Goal: Task Accomplishment & Management: Use online tool/utility

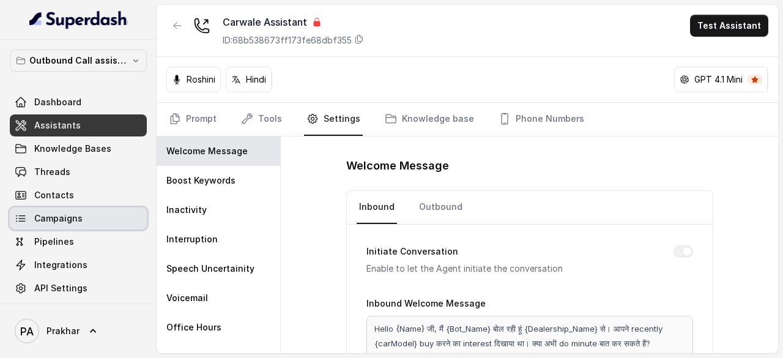
click at [77, 223] on span "Campaigns" at bounding box center [58, 218] width 48 height 12
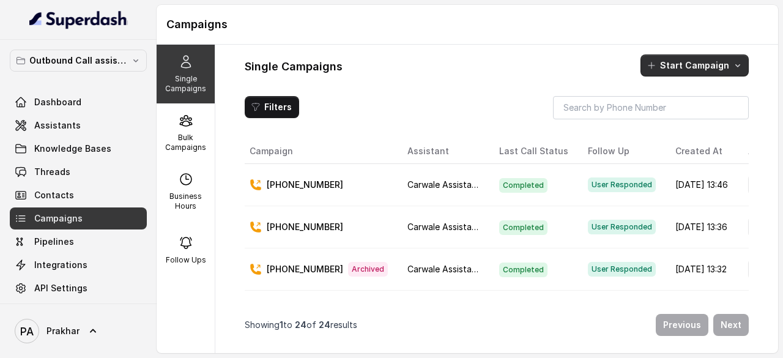
click at [709, 67] on button "Start Campaign" at bounding box center [694, 65] width 108 height 22
click at [177, 136] on div "Single Campaigns Bulk Campaigns Business Hours Follow Ups Single Campaigns Star…" at bounding box center [467, 199] width 621 height 308
click at [177, 136] on p "Bulk Campaigns" at bounding box center [185, 143] width 48 height 20
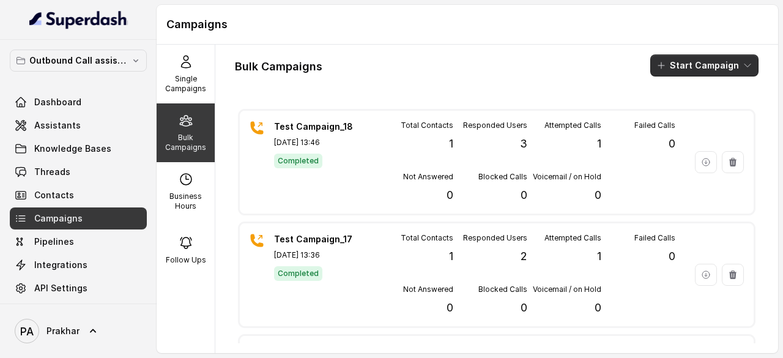
click at [676, 64] on button "Start Campaign" at bounding box center [704, 65] width 108 height 22
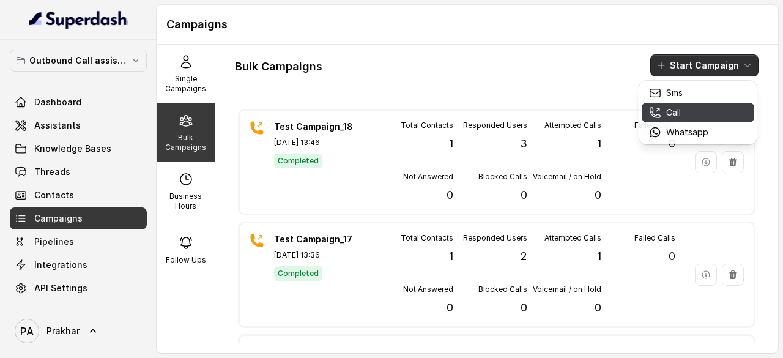
click at [682, 120] on button "Call" at bounding box center [697, 113] width 112 height 20
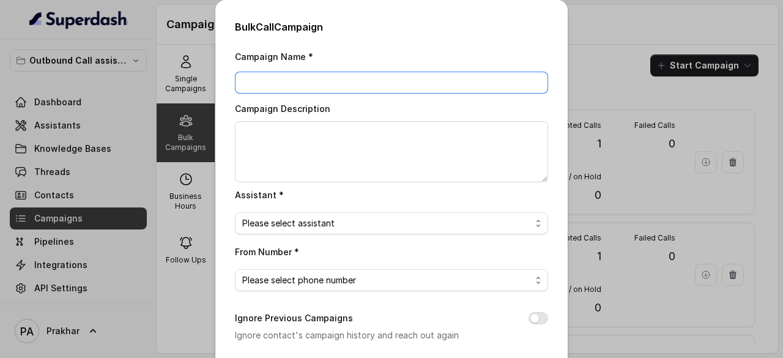
click at [405, 81] on input "Campaign Name *" at bounding box center [391, 83] width 313 height 22
type input "Test Campaign_19"
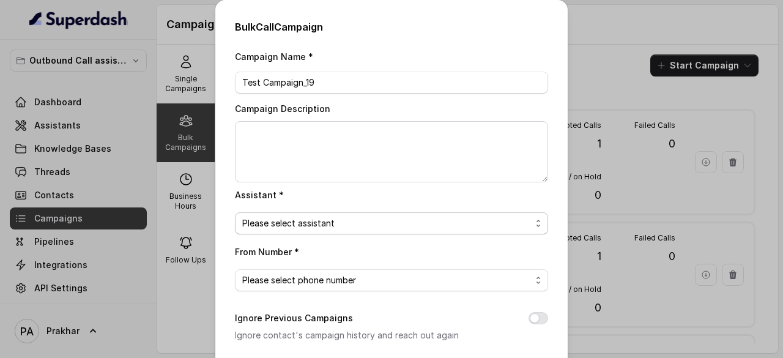
click at [331, 222] on span "Please select assistant" at bounding box center [386, 223] width 289 height 15
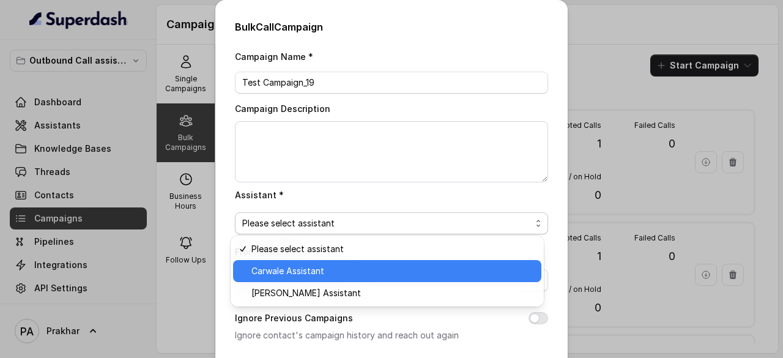
click at [357, 273] on span "Carwale Assistant" at bounding box center [392, 271] width 282 height 15
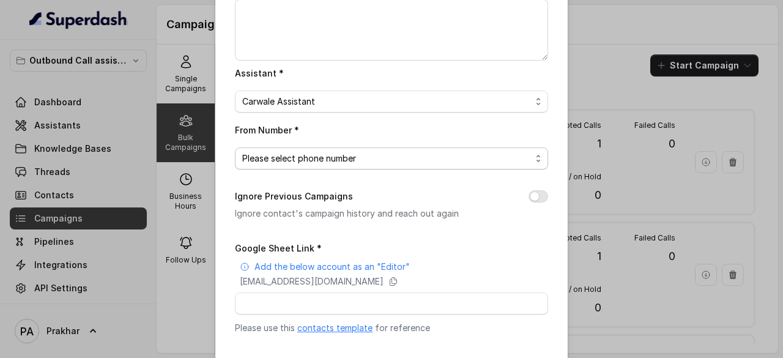
scroll to position [130, 0]
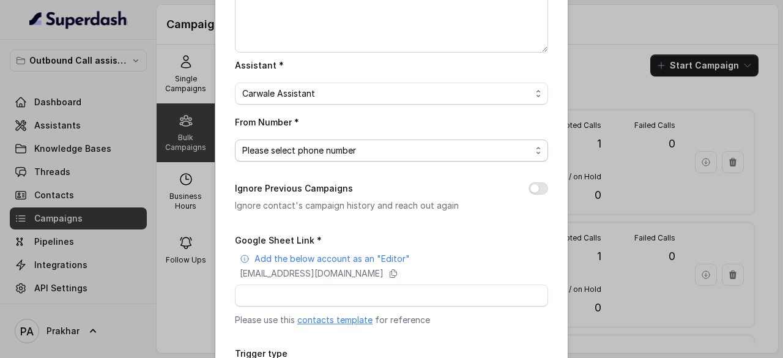
click at [423, 145] on span "Please select phone number" at bounding box center [386, 150] width 289 height 15
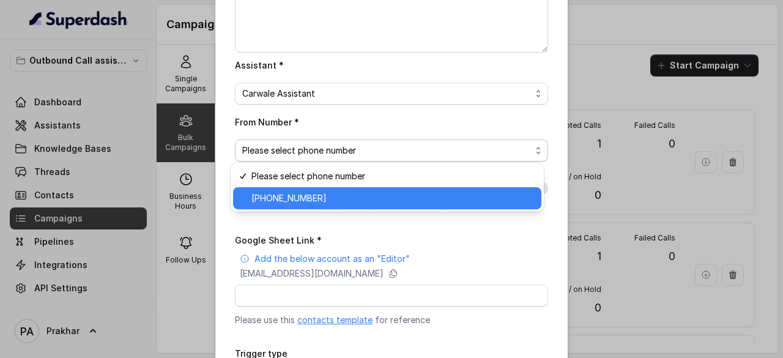
click at [329, 191] on span "[PHONE_NUMBER]" at bounding box center [392, 198] width 282 height 15
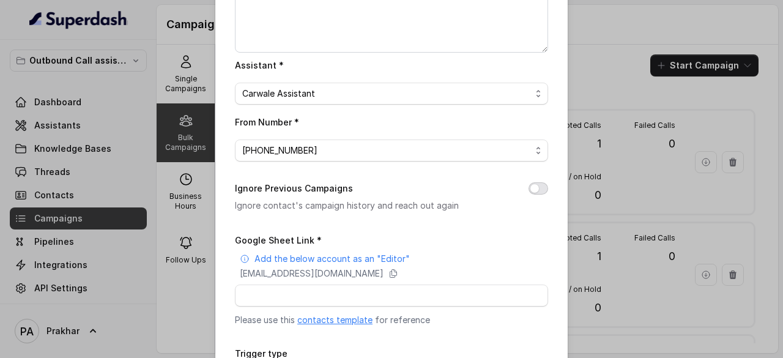
click at [542, 188] on button "Ignore Previous Campaigns" at bounding box center [538, 188] width 20 height 12
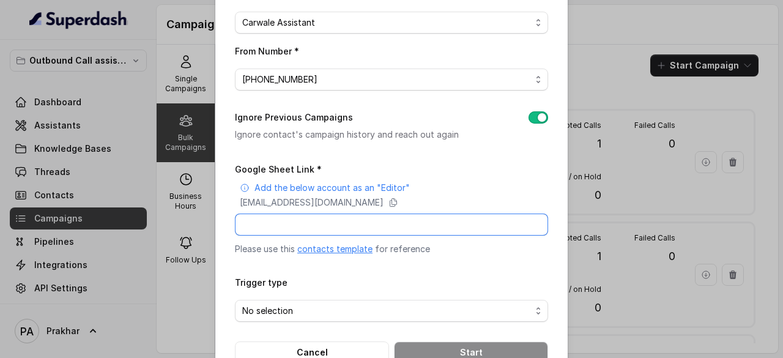
click at [388, 221] on input "Google Sheet Link *" at bounding box center [391, 224] width 313 height 22
paste input "[URL][DOMAIN_NAME]"
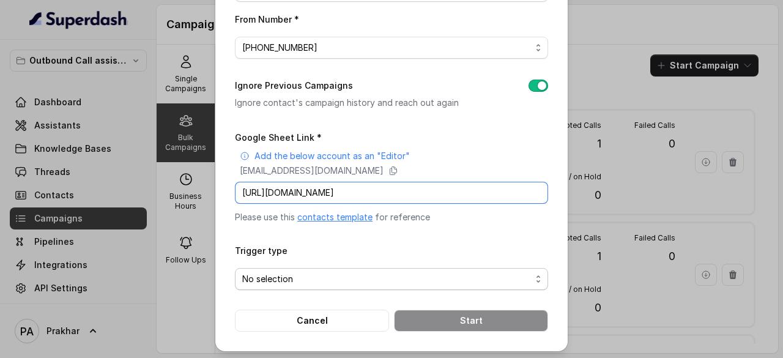
type input "[URL][DOMAIN_NAME]"
click at [431, 275] on span "No selection" at bounding box center [386, 278] width 289 height 15
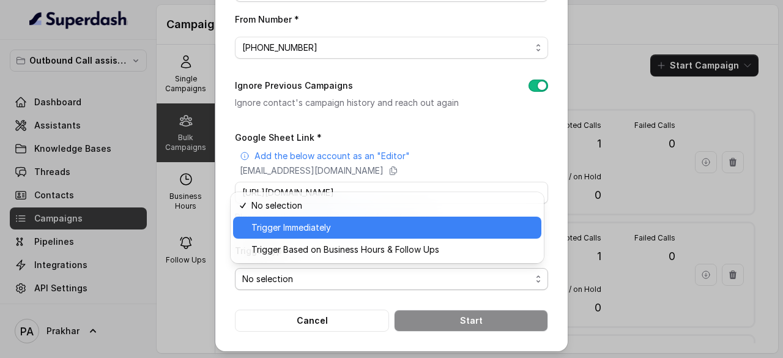
click at [355, 230] on span "Trigger Immediately" at bounding box center [392, 227] width 282 height 15
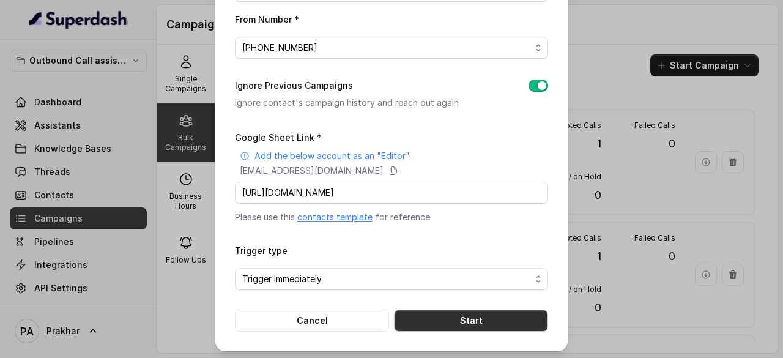
click at [463, 315] on button "Start" at bounding box center [471, 320] width 154 height 22
